Goal: Task Accomplishment & Management: Complete application form

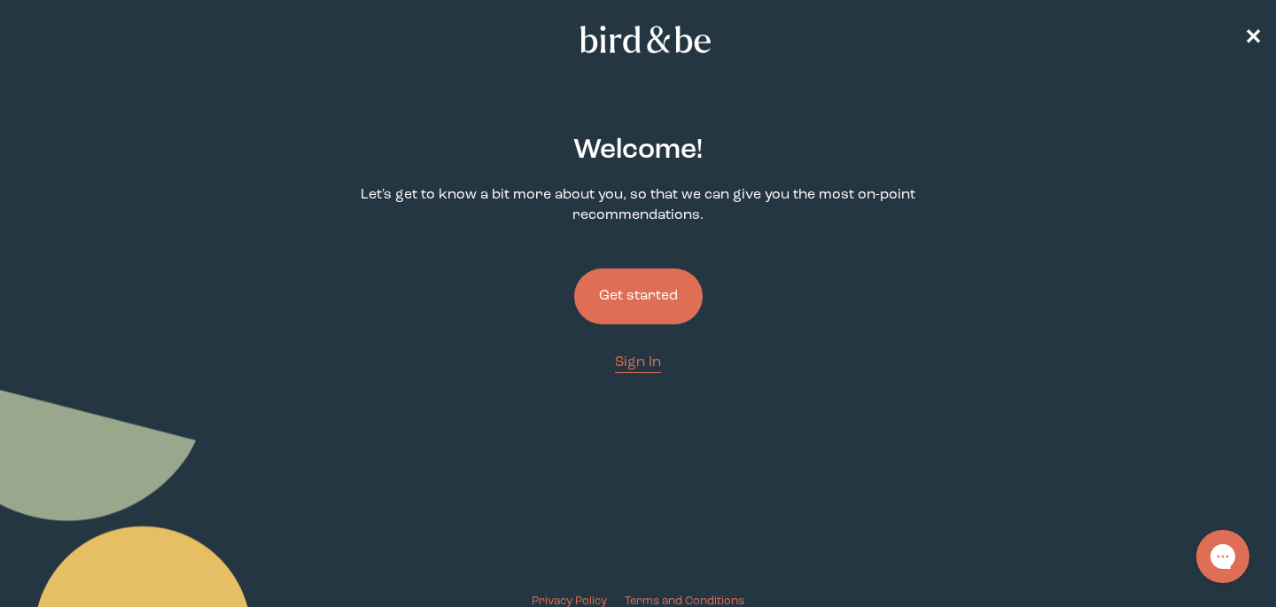
click at [667, 303] on button "Get started" at bounding box center [638, 296] width 128 height 56
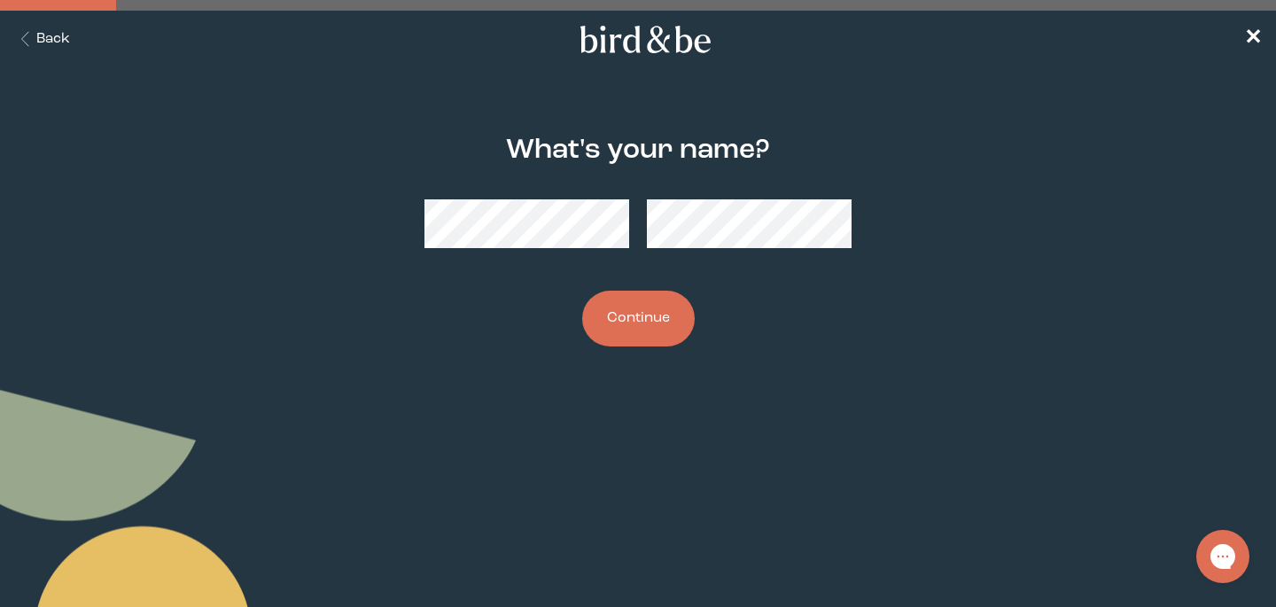
click at [608, 317] on button "Continue" at bounding box center [638, 319] width 113 height 56
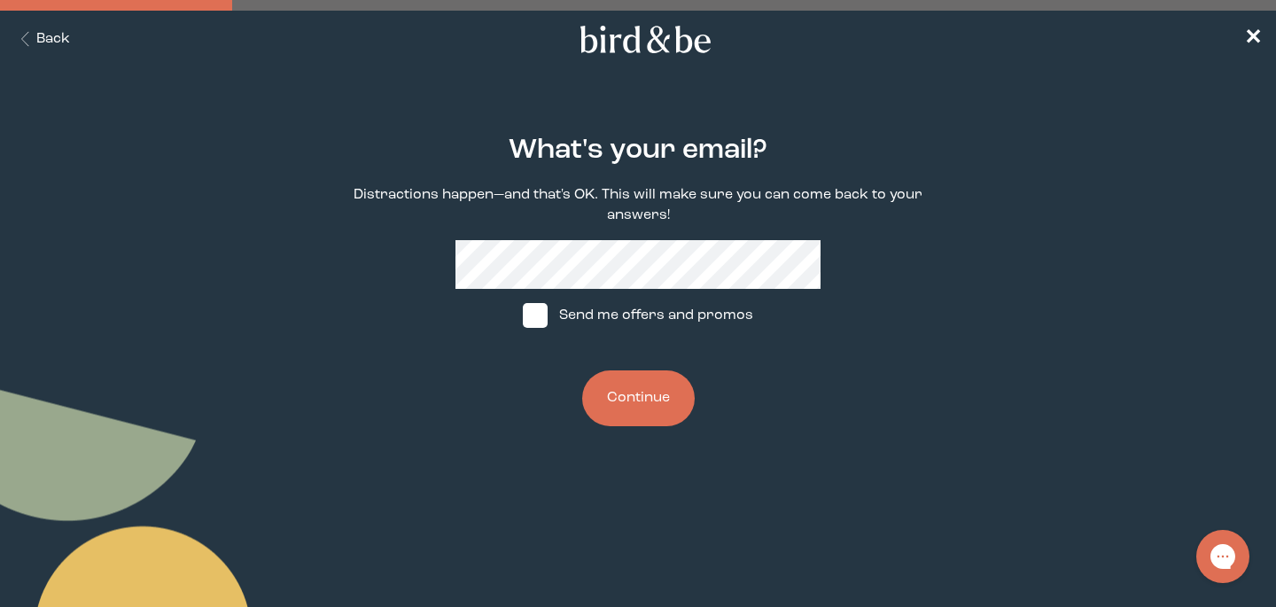
click at [642, 388] on button "Continue" at bounding box center [638, 398] width 113 height 56
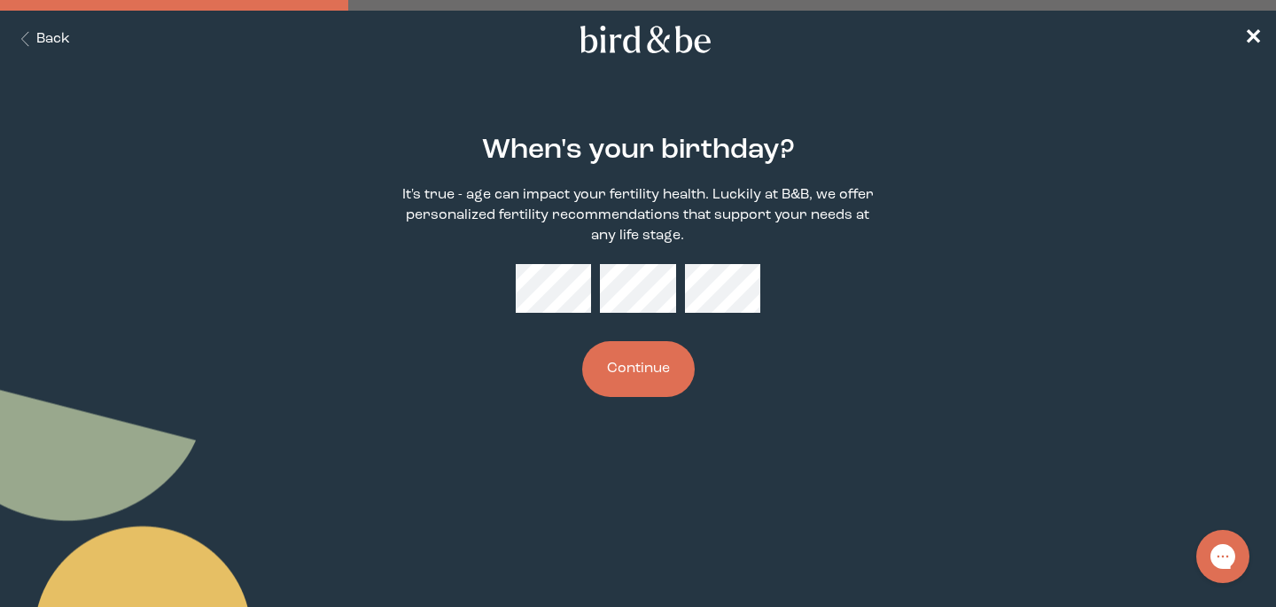
click at [548, 319] on div "When's your birthday? It's true - age can impact your fertility health. Luckily…" at bounding box center [638, 266] width 610 height 319
click at [705, 315] on div "When's your birthday? It's true - age can impact your fertility health. Luckily…" at bounding box center [638, 266] width 610 height 319
click at [651, 368] on button "Continue" at bounding box center [638, 369] width 113 height 56
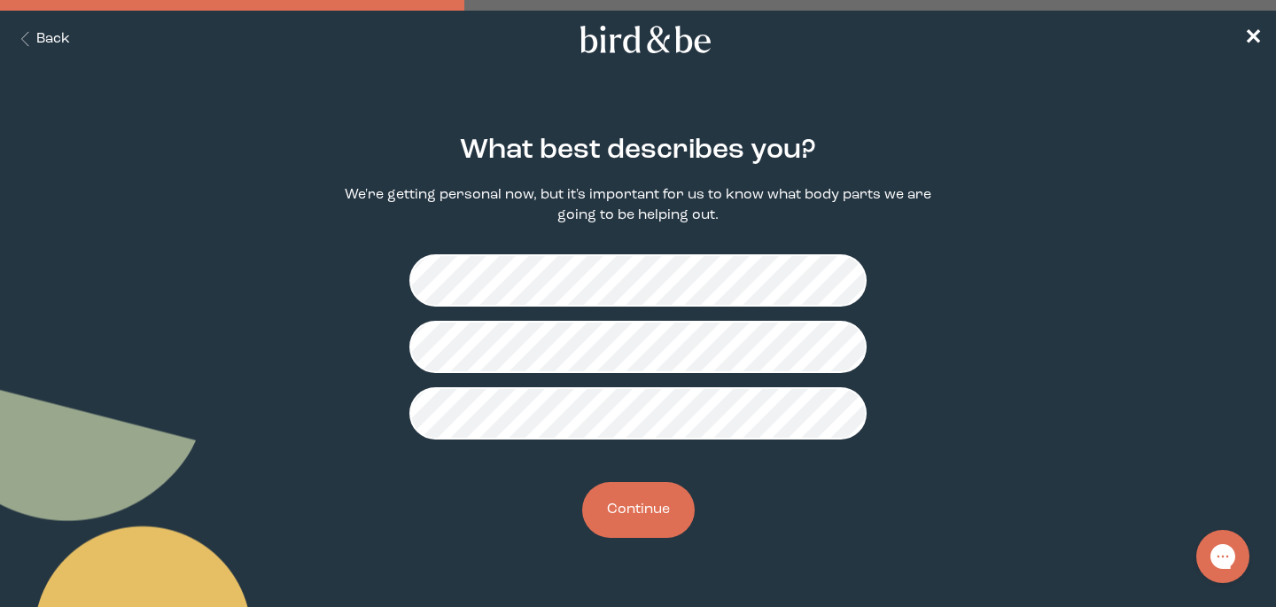
click at [654, 510] on button "Continue" at bounding box center [638, 510] width 113 height 56
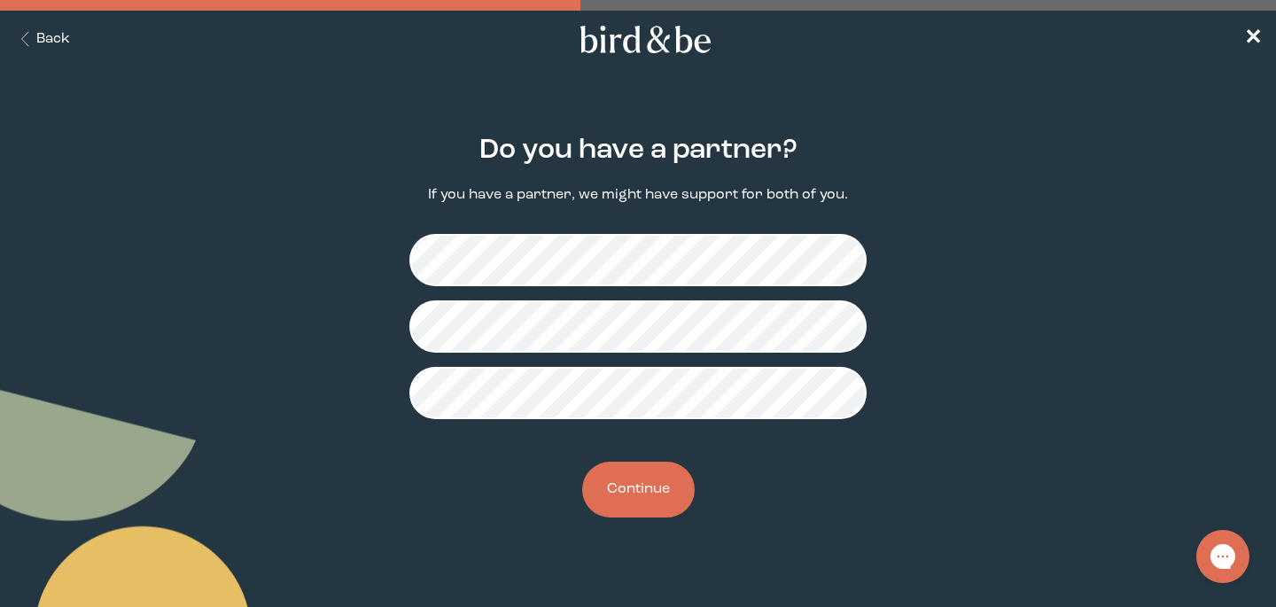
click at [638, 494] on button "Continue" at bounding box center [638, 490] width 113 height 56
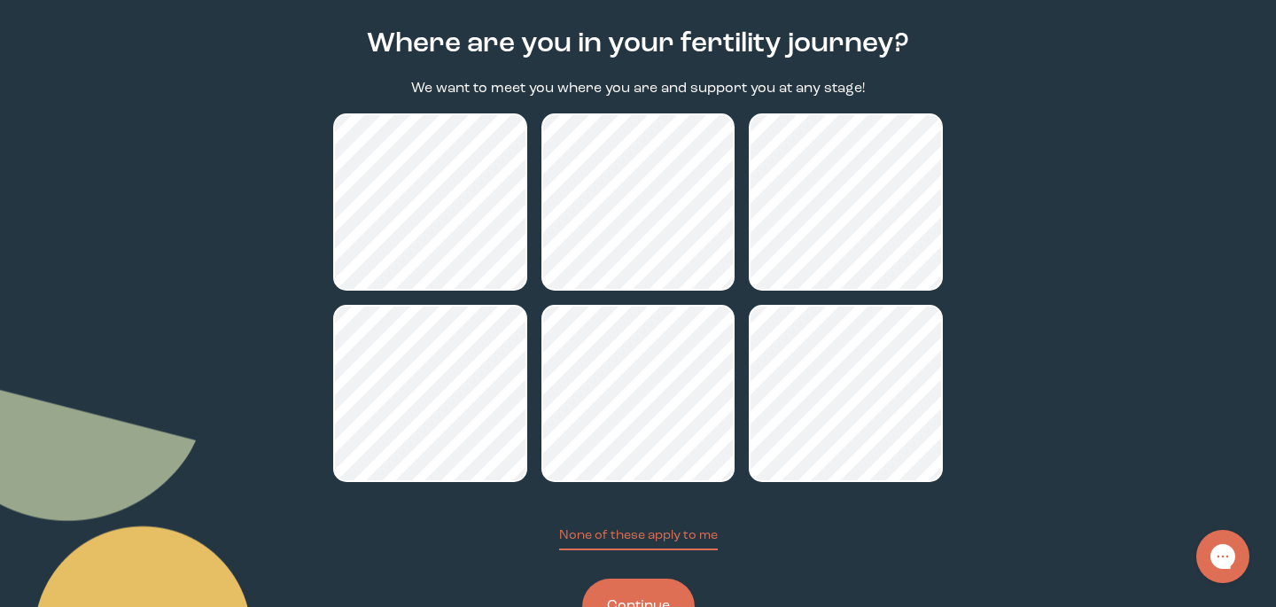
scroll to position [117, 0]
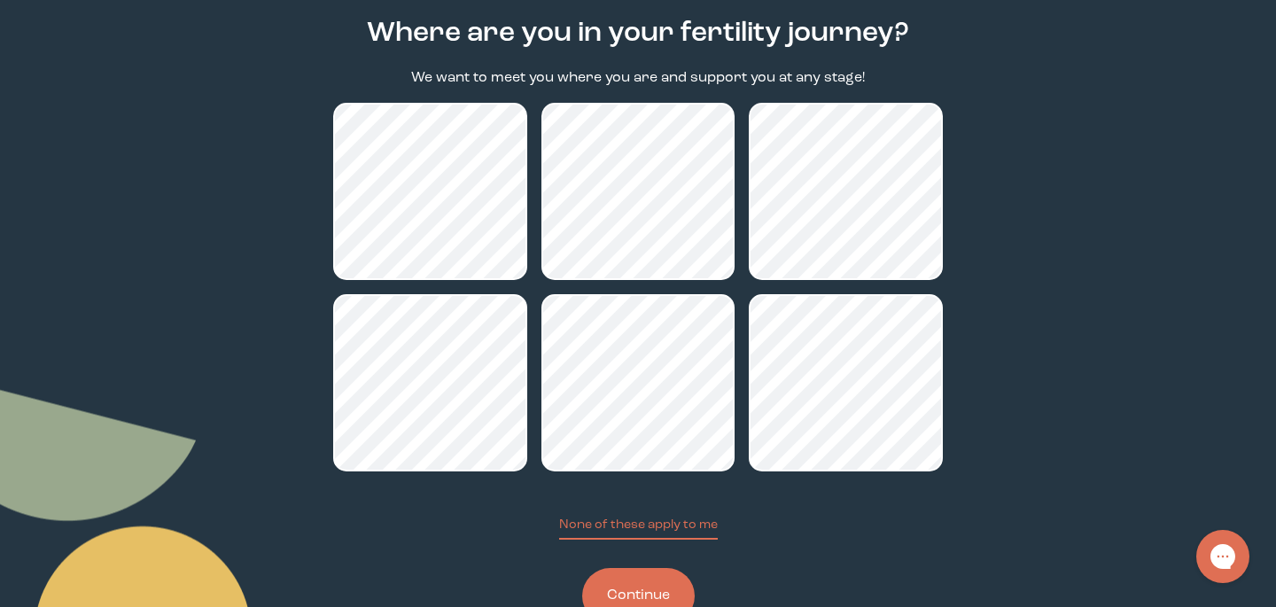
click at [638, 589] on button "Continue" at bounding box center [638, 596] width 113 height 56
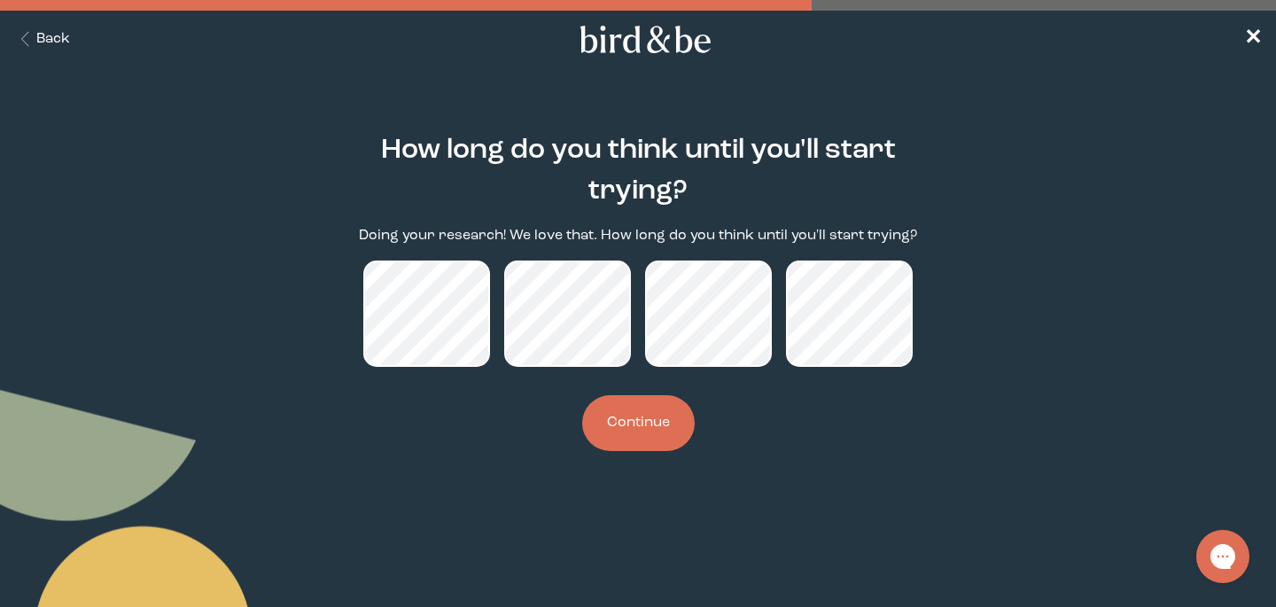
click at [619, 406] on button "Continue" at bounding box center [638, 423] width 113 height 56
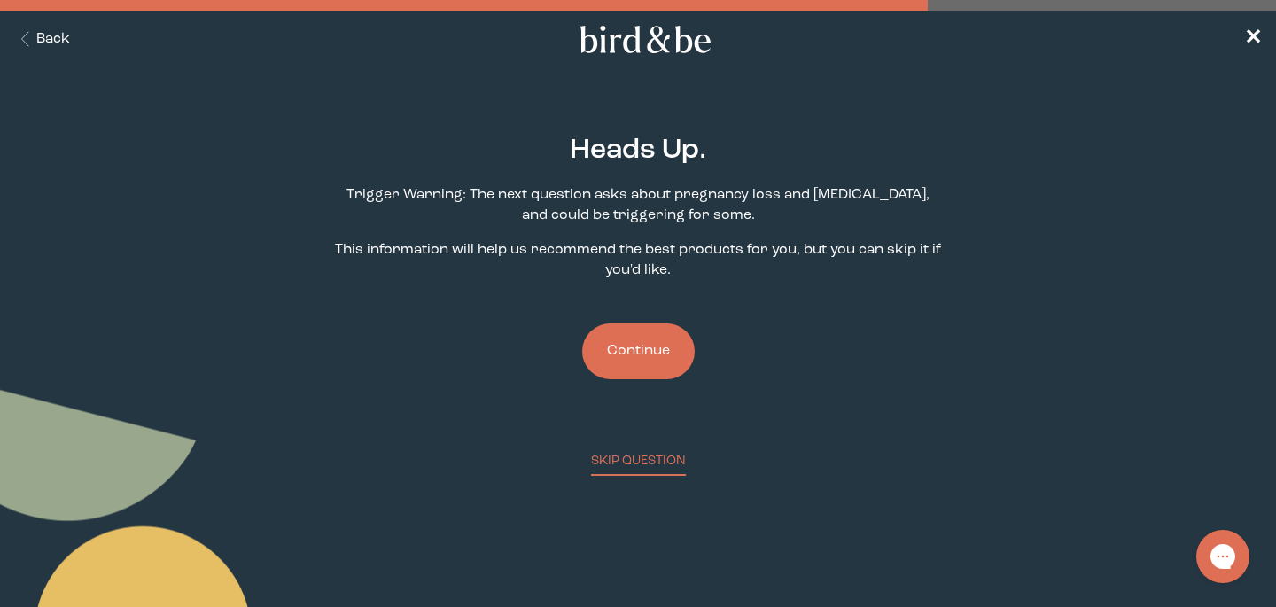
click at [660, 337] on button "Continue" at bounding box center [638, 351] width 113 height 56
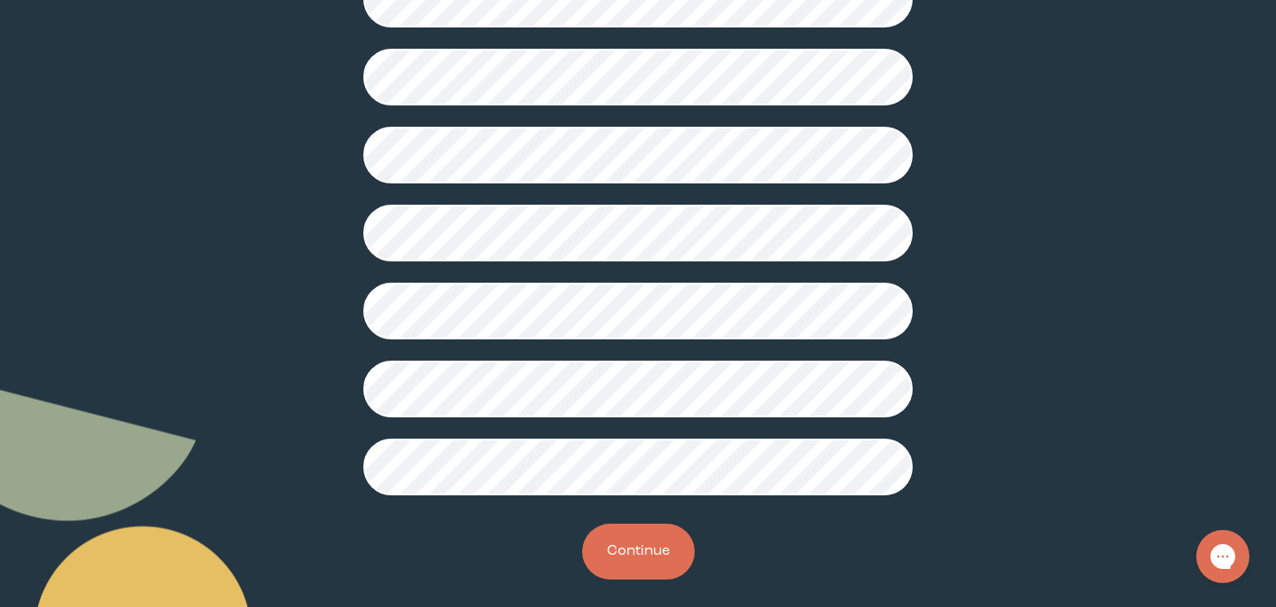
scroll to position [490, 0]
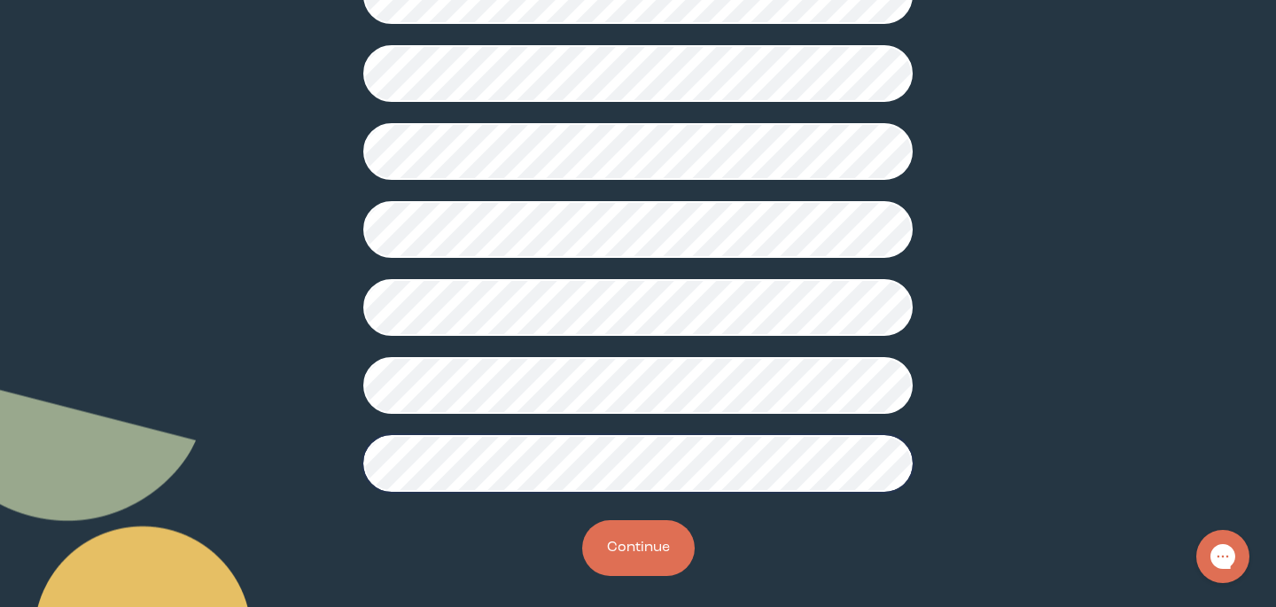
click at [655, 529] on button "Continue" at bounding box center [638, 548] width 113 height 56
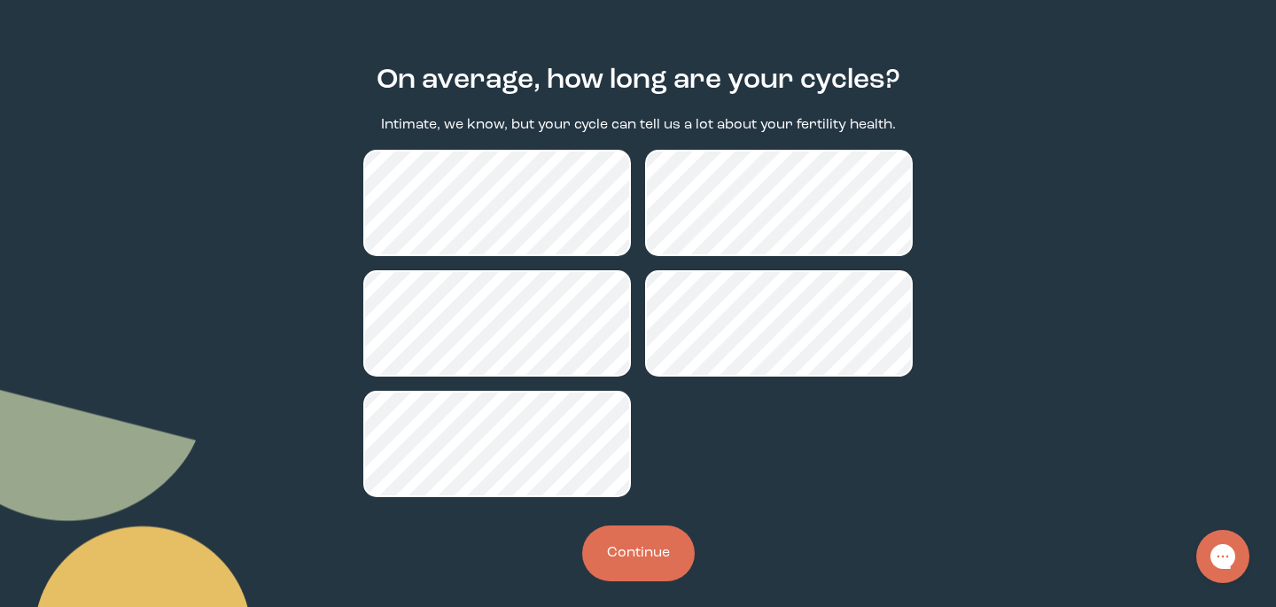
scroll to position [71, 0]
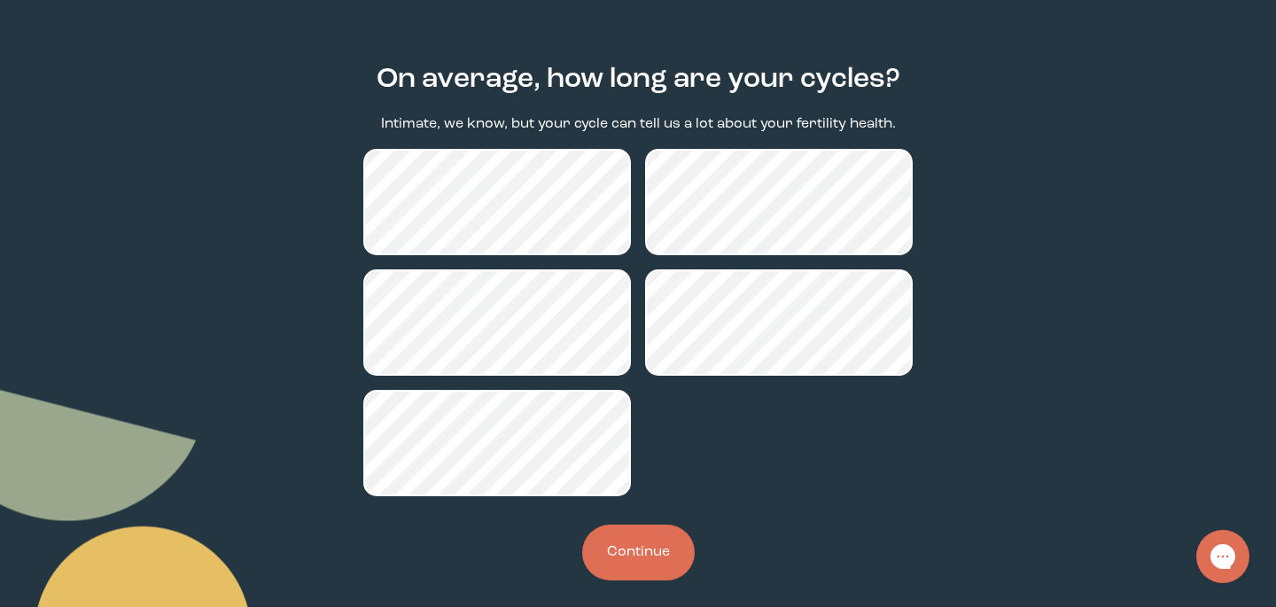
click at [641, 557] on button "Continue" at bounding box center [638, 553] width 113 height 56
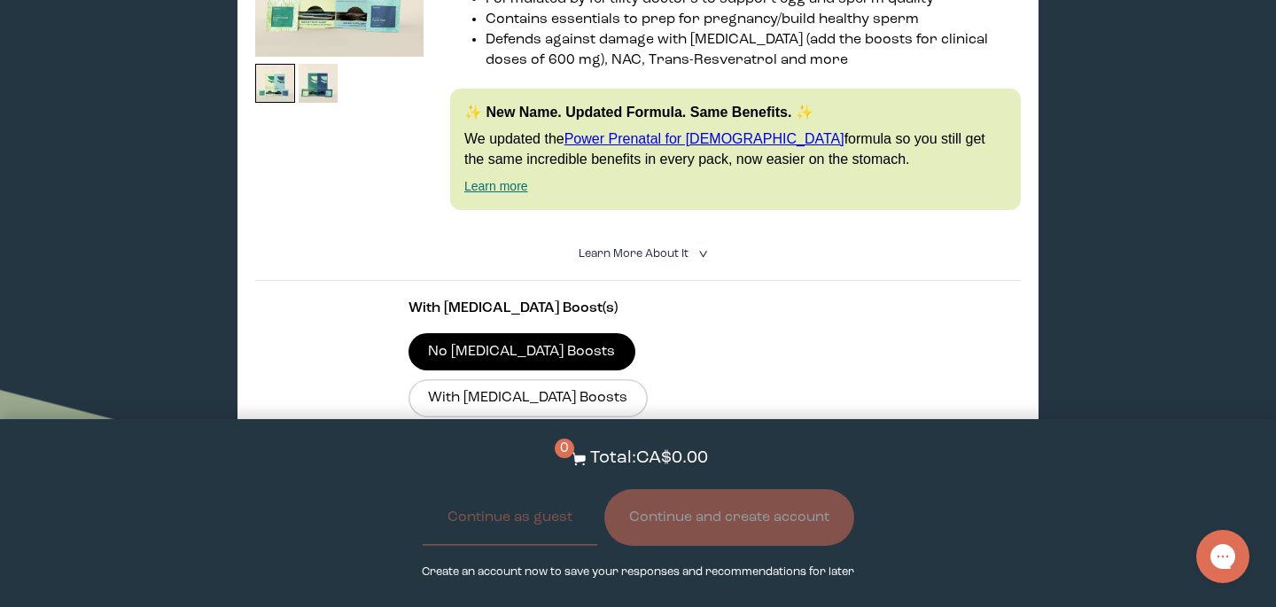
scroll to position [451, 0]
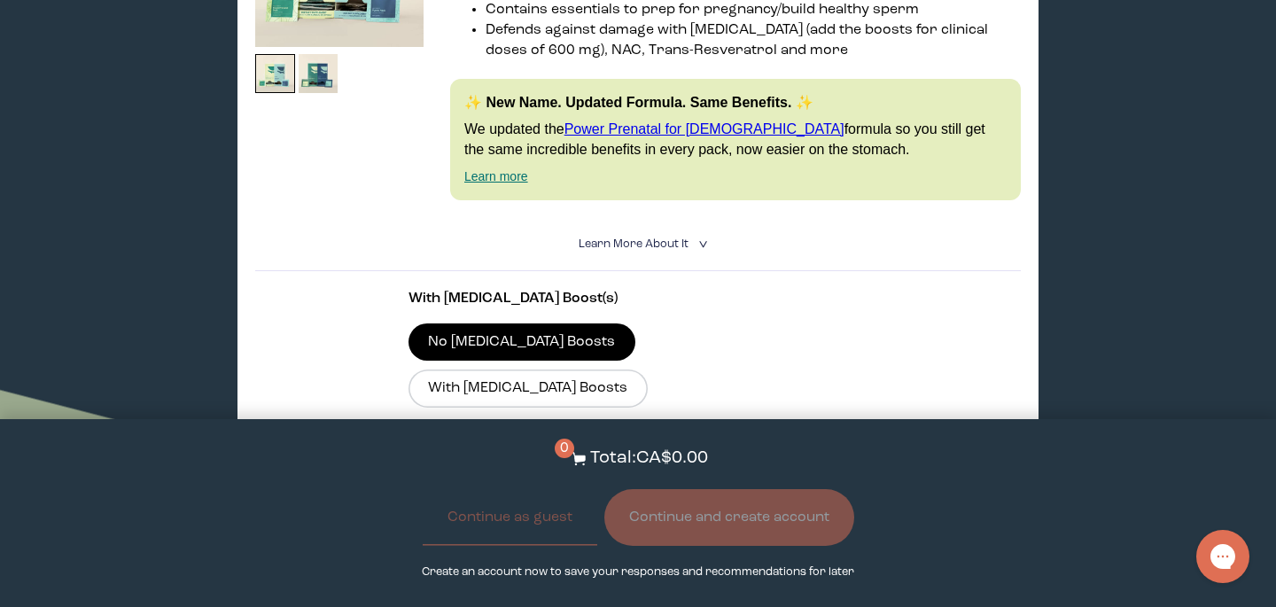
click at [961, 290] on section "With [MEDICAL_DATA] Boost(s) No [MEDICAL_DATA] Boosts With [MEDICAL_DATA] Boost…" at bounding box center [638, 438] width 766 height 335
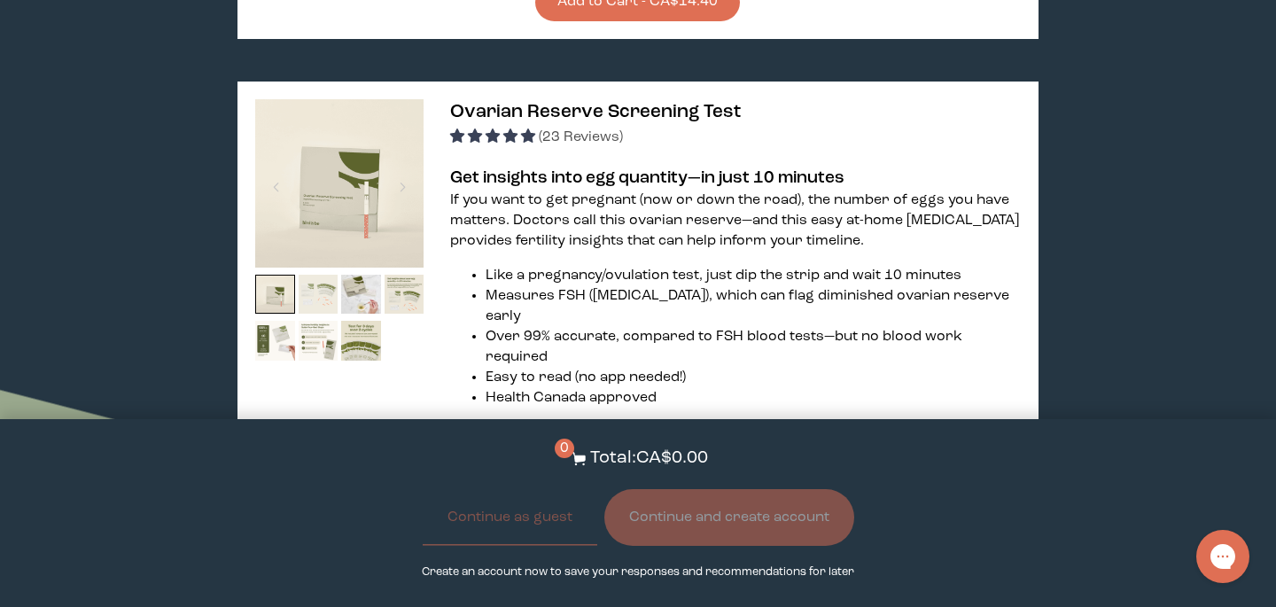
scroll to position [1774, 0]
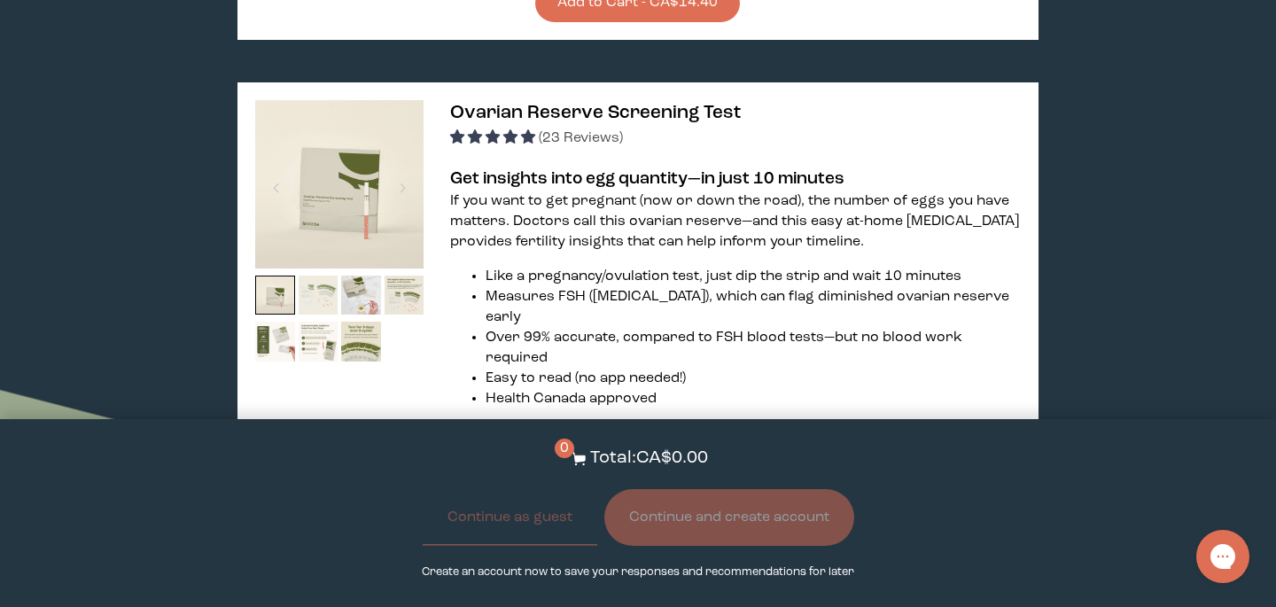
click at [316, 276] on img at bounding box center [319, 296] width 40 height 40
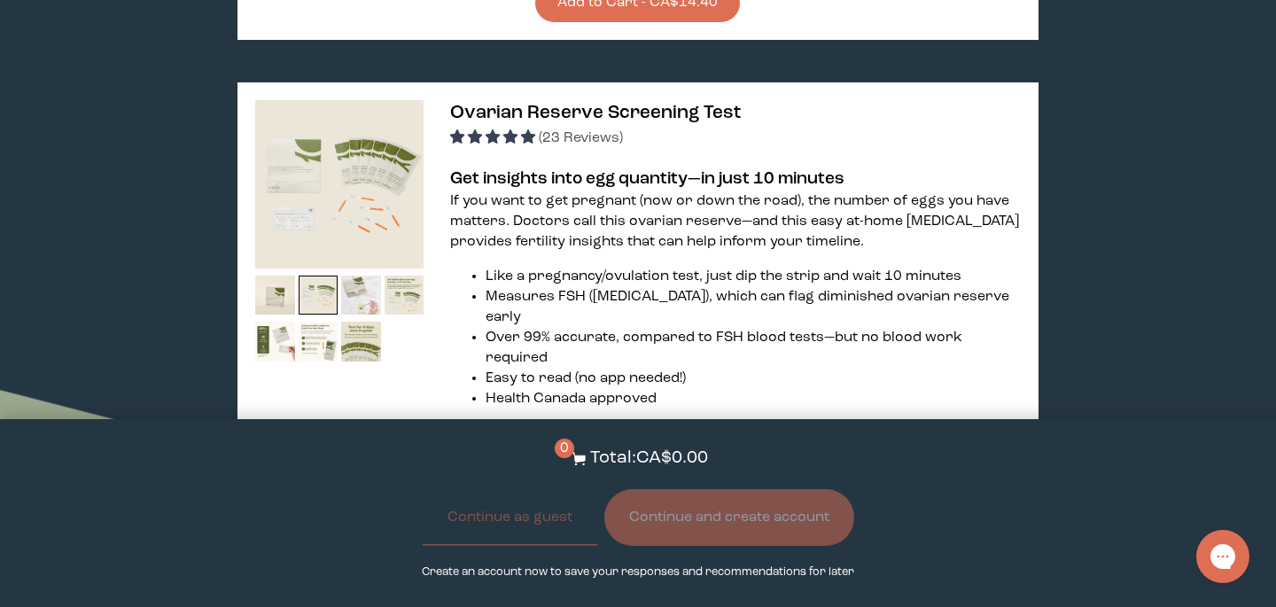
click at [368, 276] on img at bounding box center [361, 296] width 40 height 40
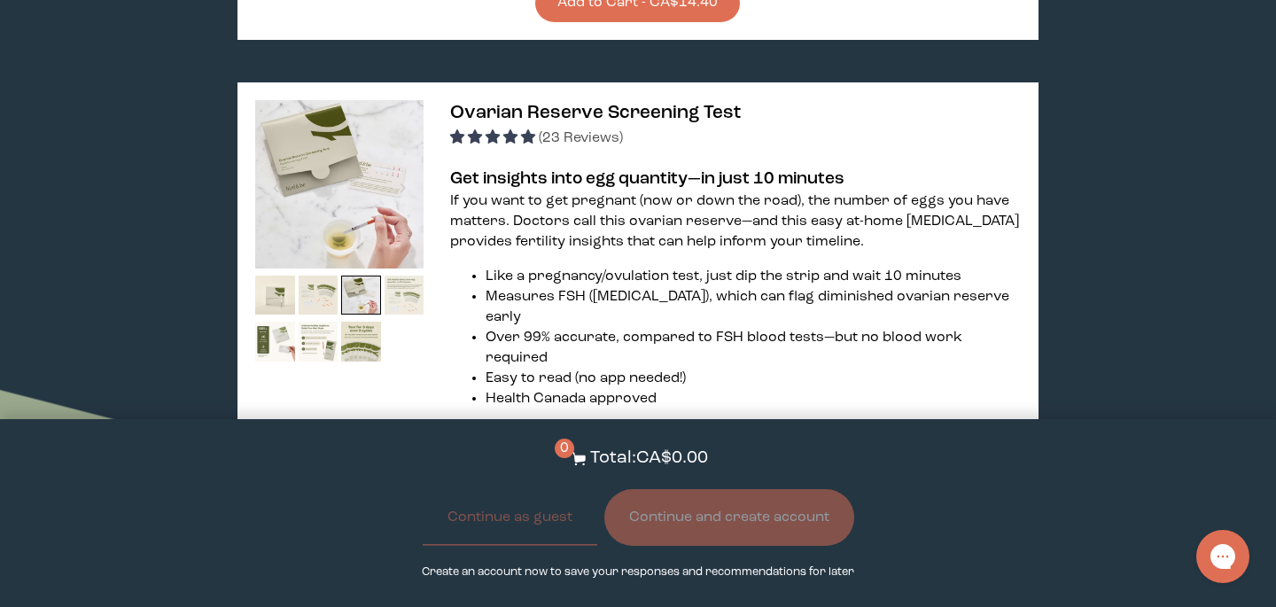
click at [408, 276] on img at bounding box center [405, 296] width 40 height 40
click at [301, 322] on img at bounding box center [319, 342] width 40 height 40
click at [339, 284] on div at bounding box center [339, 322] width 168 height 93
click at [352, 322] on img at bounding box center [361, 342] width 40 height 40
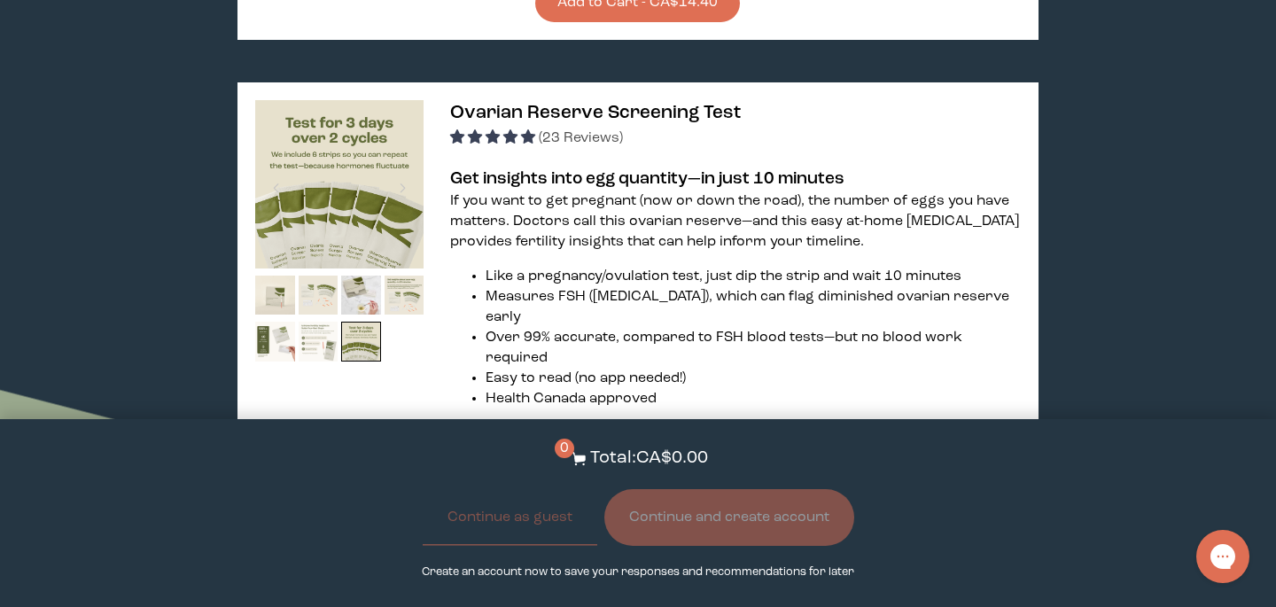
click at [319, 322] on img at bounding box center [319, 342] width 40 height 40
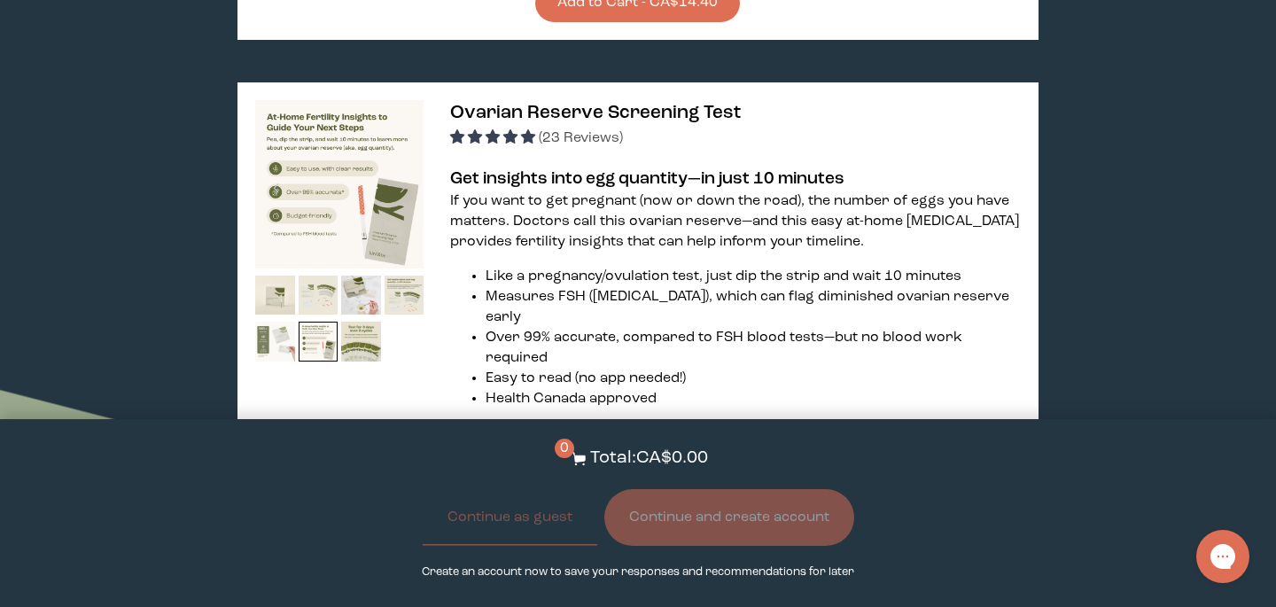
click at [288, 322] on img at bounding box center [275, 342] width 40 height 40
click at [274, 322] on img at bounding box center [275, 342] width 40 height 40
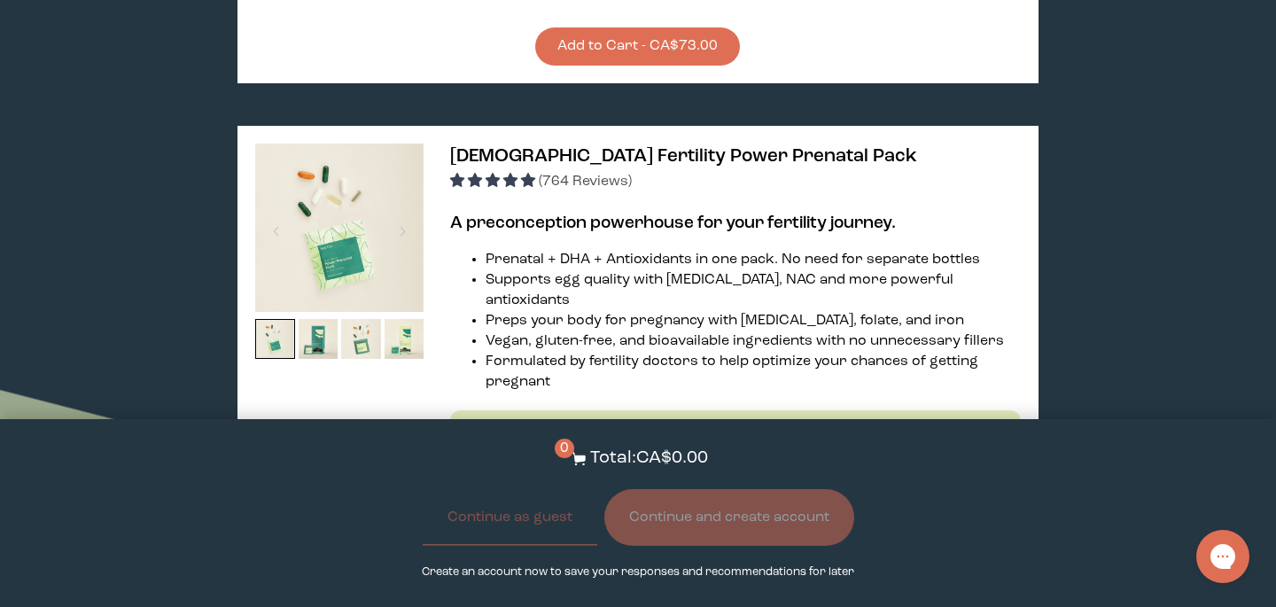
scroll to position [3521, 0]
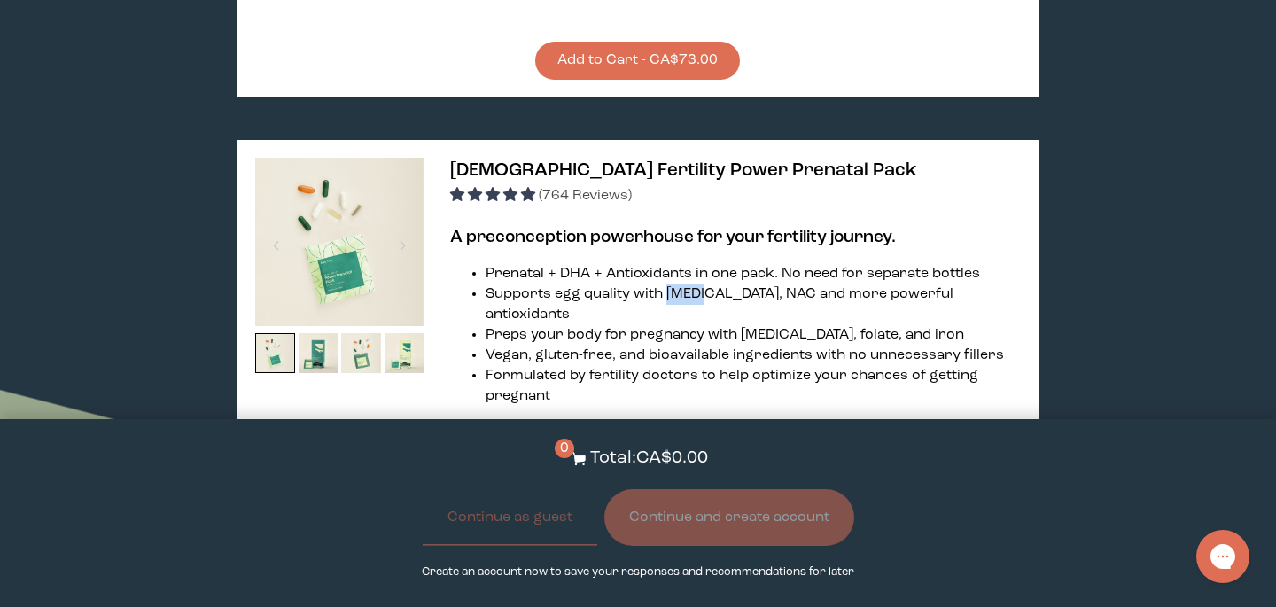
drag, startPoint x: 665, startPoint y: 172, endPoint x: 709, endPoint y: 171, distance: 44.3
click at [709, 284] on li "Supports egg quality with [MEDICAL_DATA], NAC and more powerful antioxidants" at bounding box center [753, 304] width 535 height 41
copy li "[MEDICAL_DATA]"
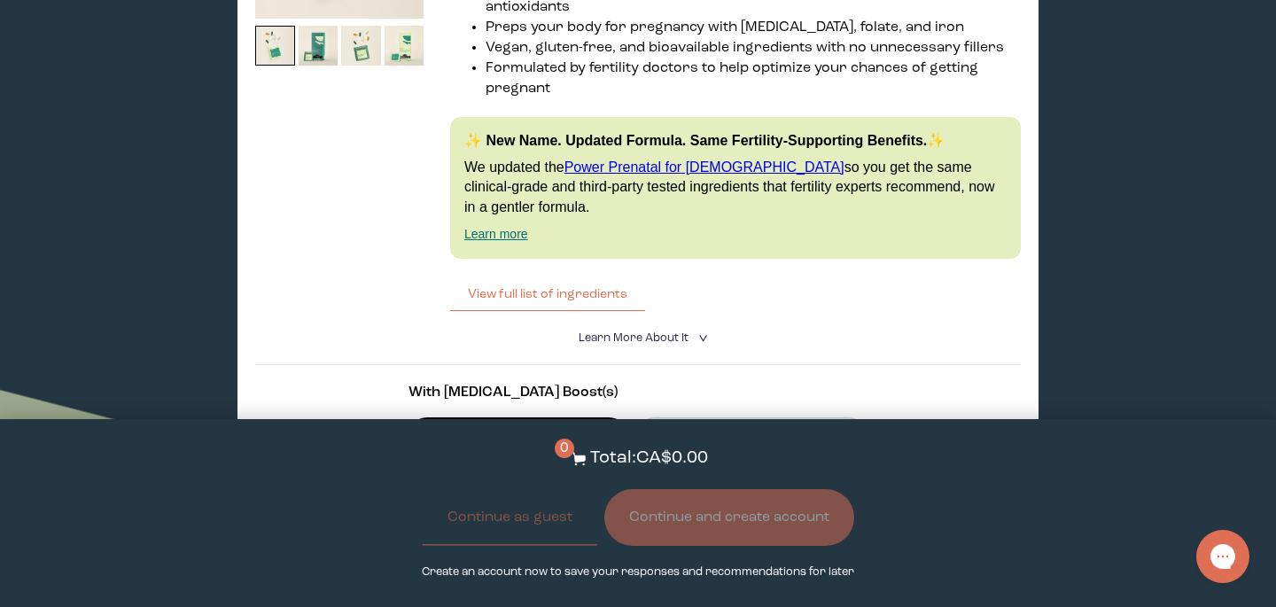
scroll to position [3832, 0]
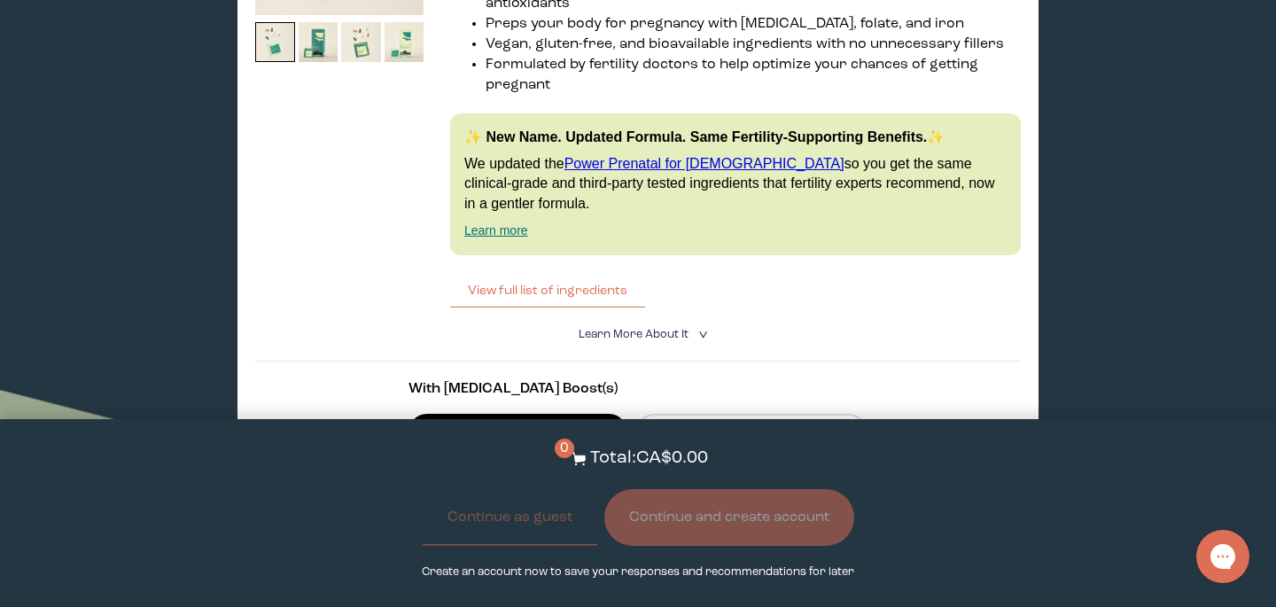
click at [650, 379] on div "With [MEDICAL_DATA] Boost(s) No [MEDICAL_DATA] Boost With [MEDICAL_DATA] Boost …" at bounding box center [637, 514] width 459 height 271
click at [647, 414] on label "With [MEDICAL_DATA] Boost" at bounding box center [751, 432] width 231 height 37
click at [0, 0] on input "With [MEDICAL_DATA] Boost" at bounding box center [0, 0] width 0 height 0
click at [538, 414] on label "No [MEDICAL_DATA] Boost" at bounding box center [517, 432] width 219 height 37
click at [0, 0] on input "No [MEDICAL_DATA] Boost" at bounding box center [0, 0] width 0 height 0
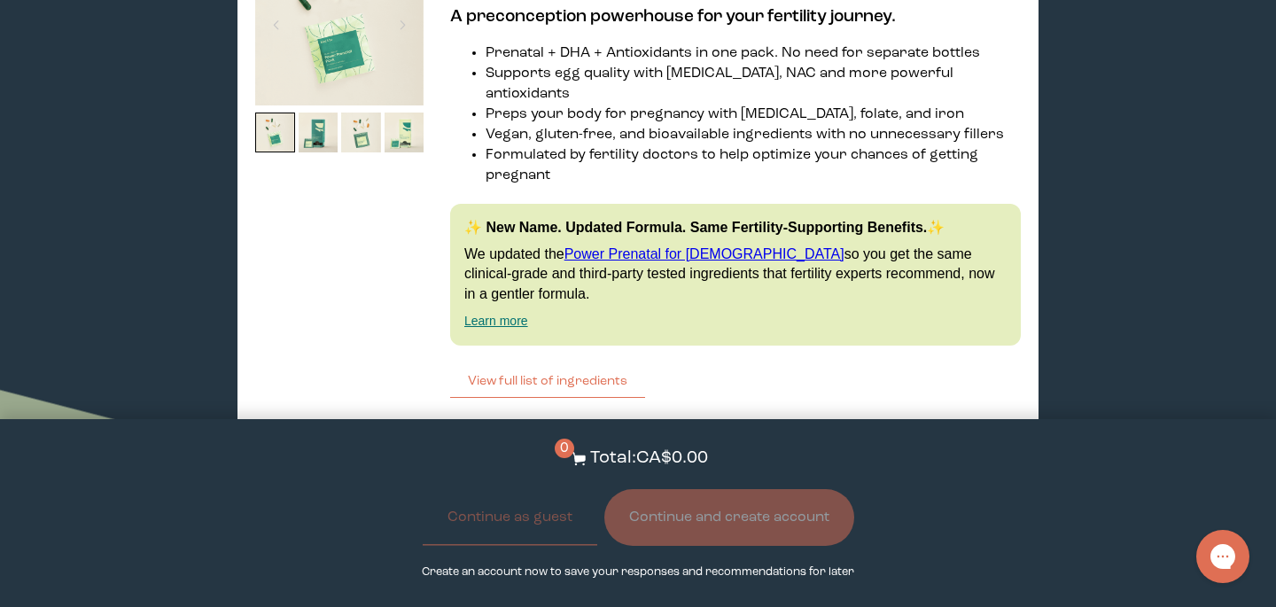
scroll to position [3741, 0]
click at [620, 420] on span "Learn More About it" at bounding box center [634, 426] width 110 height 12
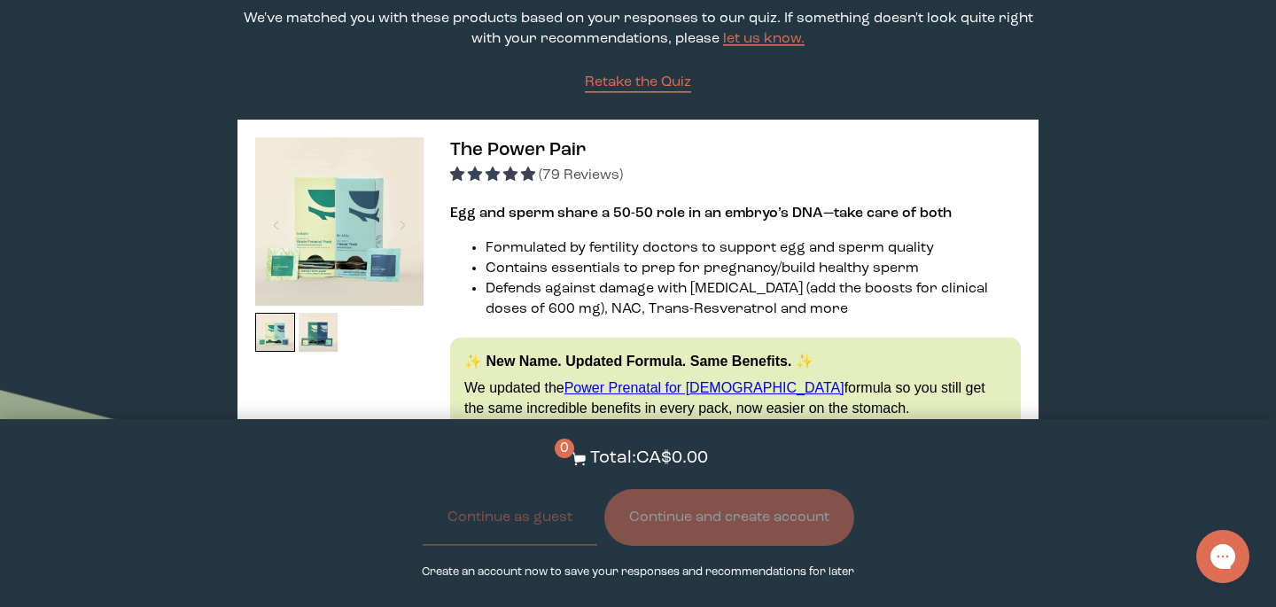
scroll to position [0, 0]
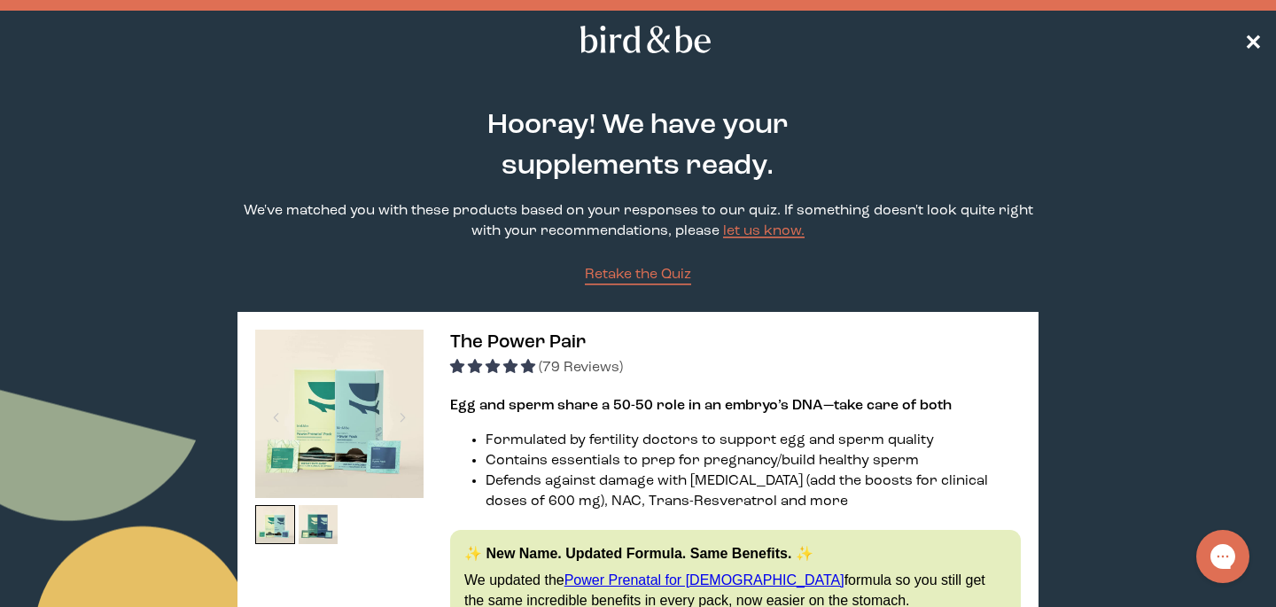
click at [1251, 38] on span "✕" at bounding box center [1253, 39] width 18 height 21
